Goal: Complete application form

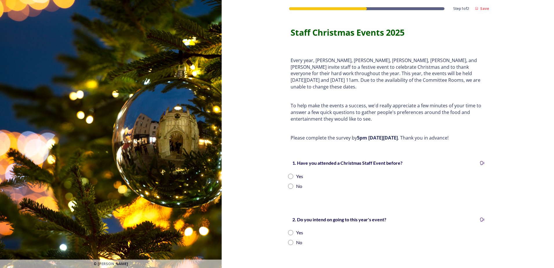
click at [288, 183] on input "radio" at bounding box center [290, 185] width 5 height 5
radio input "true"
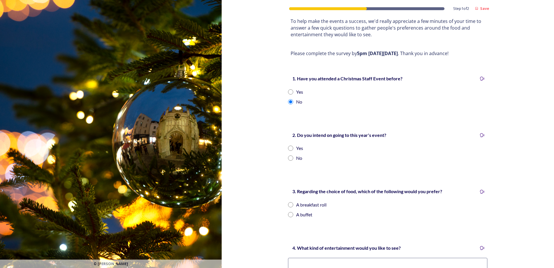
scroll to position [87, 0]
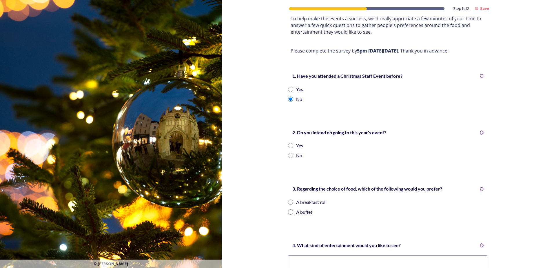
click at [290, 143] on input "radio" at bounding box center [290, 145] width 5 height 5
radio input "true"
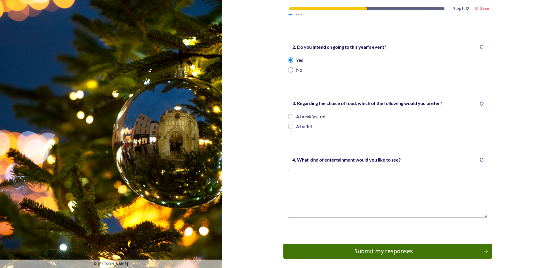
scroll to position [190, 0]
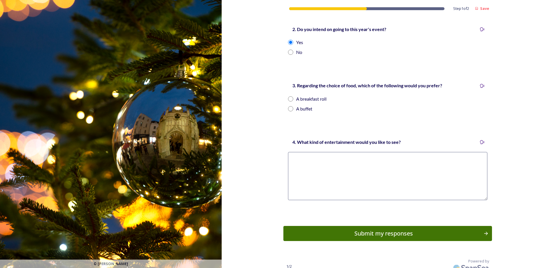
click at [289, 96] on input "radio" at bounding box center [290, 98] width 5 height 5
radio input "true"
click at [313, 152] on textarea at bounding box center [387, 176] width 199 height 48
type textarea "Christmas quiz"
click at [386, 229] on div "Submit my responses" at bounding box center [384, 233] width 196 height 9
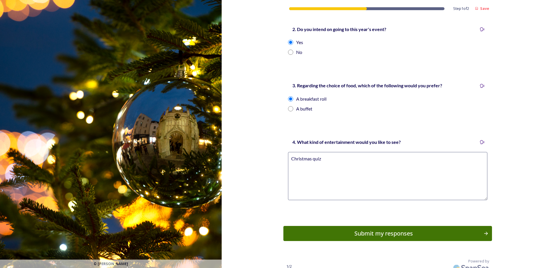
scroll to position [0, 0]
